Goal: Entertainment & Leisure: Consume media (video, audio)

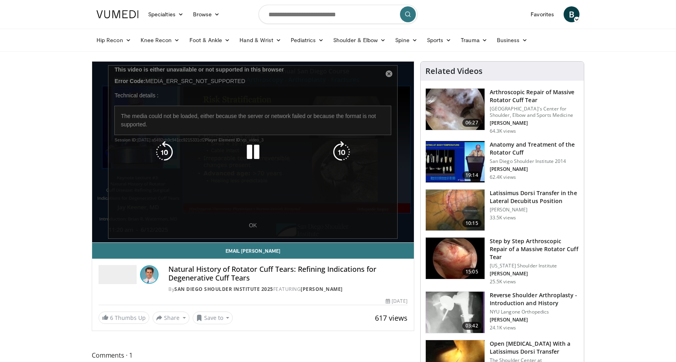
click at [237, 239] on div "10 seconds Tap to unmute" at bounding box center [253, 152] width 322 height 181
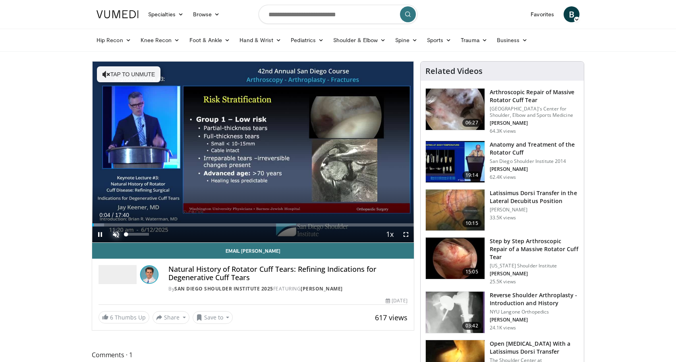
click at [116, 235] on span "Video Player" at bounding box center [116, 234] width 16 height 16
click at [405, 236] on span "Video Player" at bounding box center [406, 234] width 16 height 16
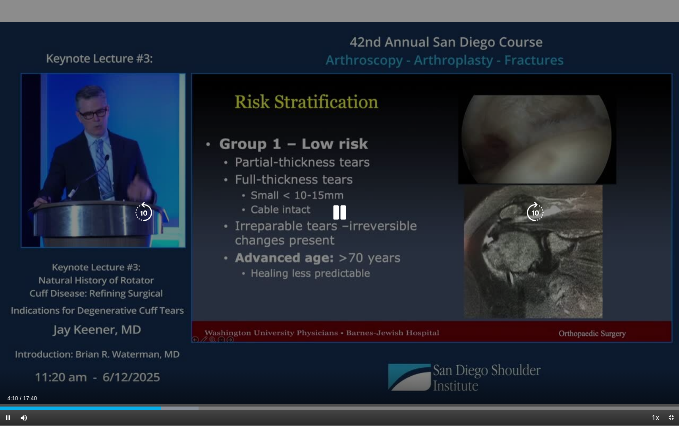
click at [449, 190] on div "10 seconds Tap to unmute" at bounding box center [339, 213] width 679 height 426
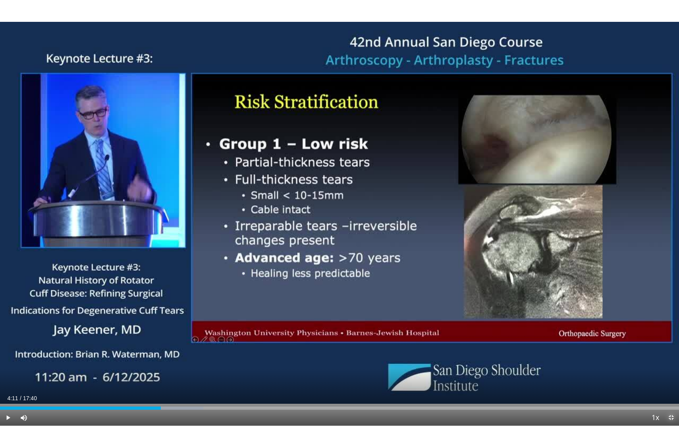
click at [672, 361] on span "Video Player" at bounding box center [671, 418] width 16 height 16
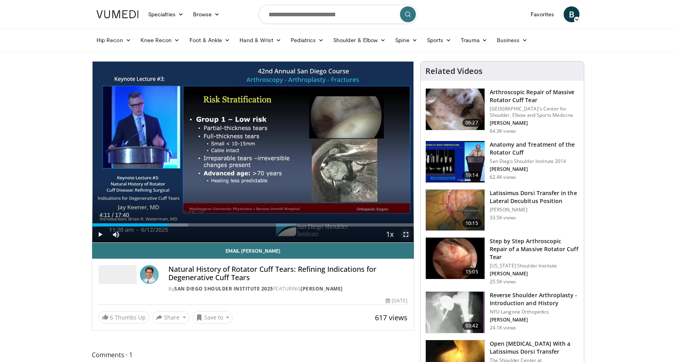
click at [404, 233] on span "Video Player" at bounding box center [406, 234] width 16 height 16
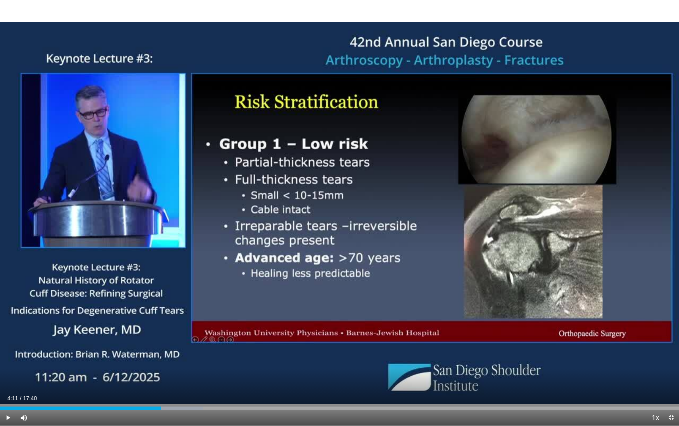
click at [338, 214] on div "10 seconds Tap to unmute" at bounding box center [339, 213] width 679 height 426
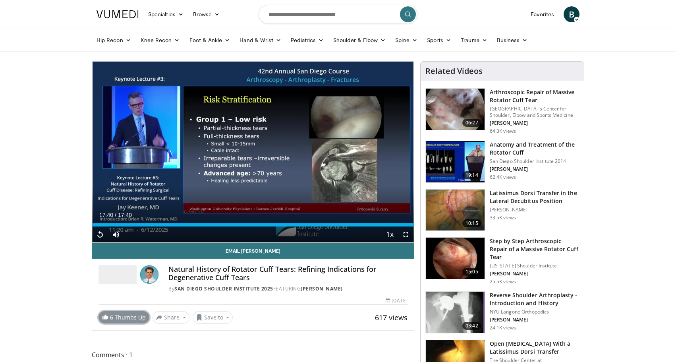
click at [119, 316] on link "6 Thumbs Up" at bounding box center [123, 317] width 51 height 12
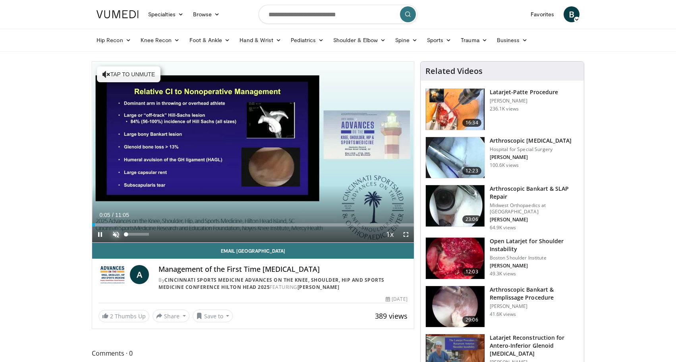
click at [116, 233] on span "Video Player" at bounding box center [116, 234] width 16 height 16
click at [406, 235] on span "Video Player" at bounding box center [406, 234] width 16 height 16
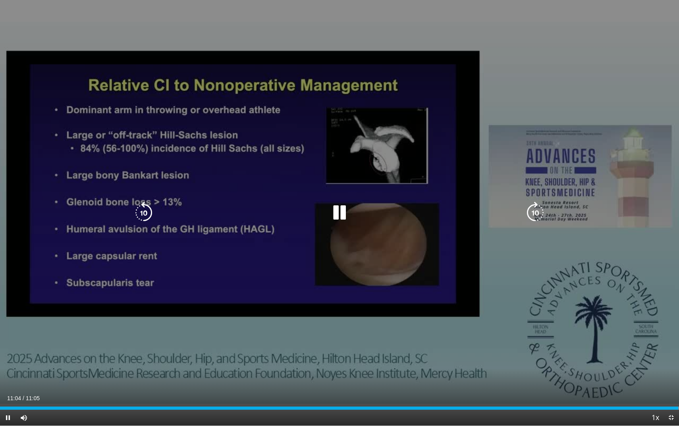
click at [547, 290] on div "10 seconds Tap to unmute" at bounding box center [339, 213] width 679 height 426
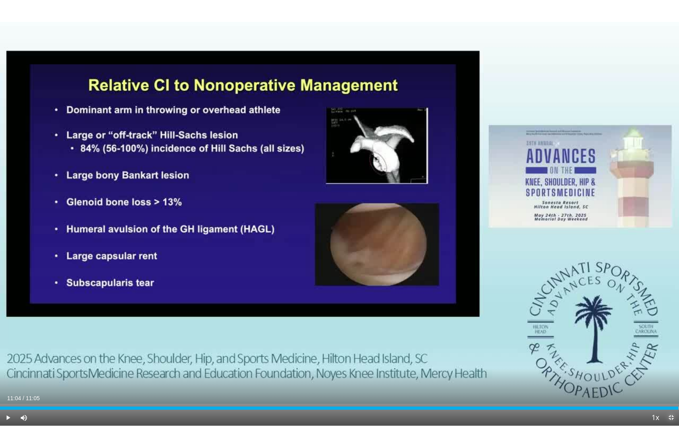
click at [667, 361] on span "Video Player" at bounding box center [671, 418] width 16 height 16
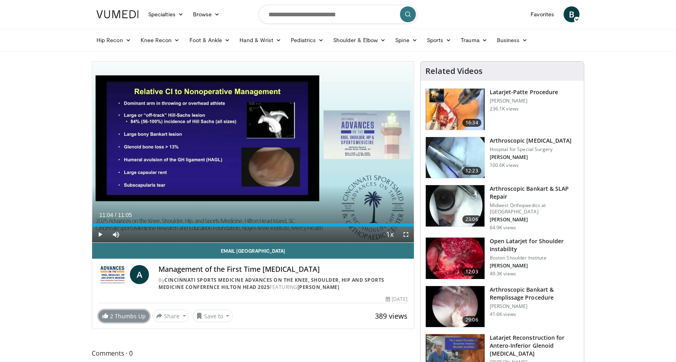
click at [116, 314] on link "2 Thumbs Up" at bounding box center [123, 316] width 51 height 12
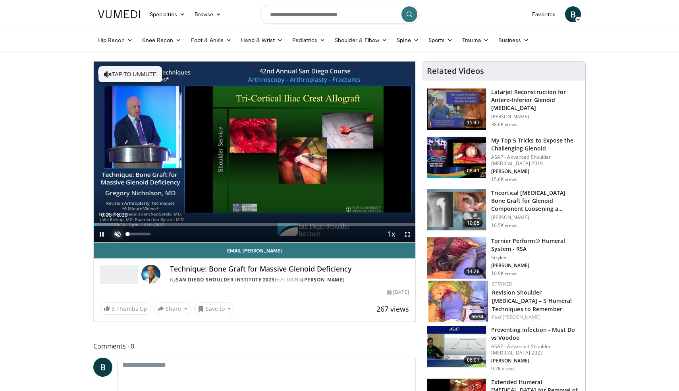
click at [118, 234] on span "Video Player" at bounding box center [118, 234] width 16 height 16
click at [339, 235] on span "Video Player" at bounding box center [407, 234] width 16 height 16
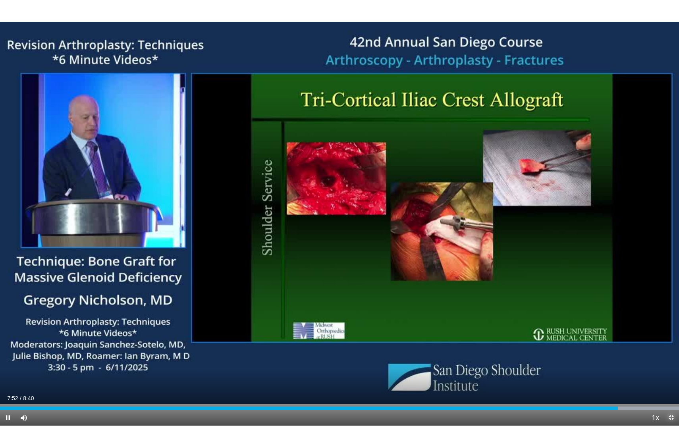
click at [339, 368] on span "Video Player" at bounding box center [671, 418] width 16 height 16
